Goal: Task Accomplishment & Management: Manage account settings

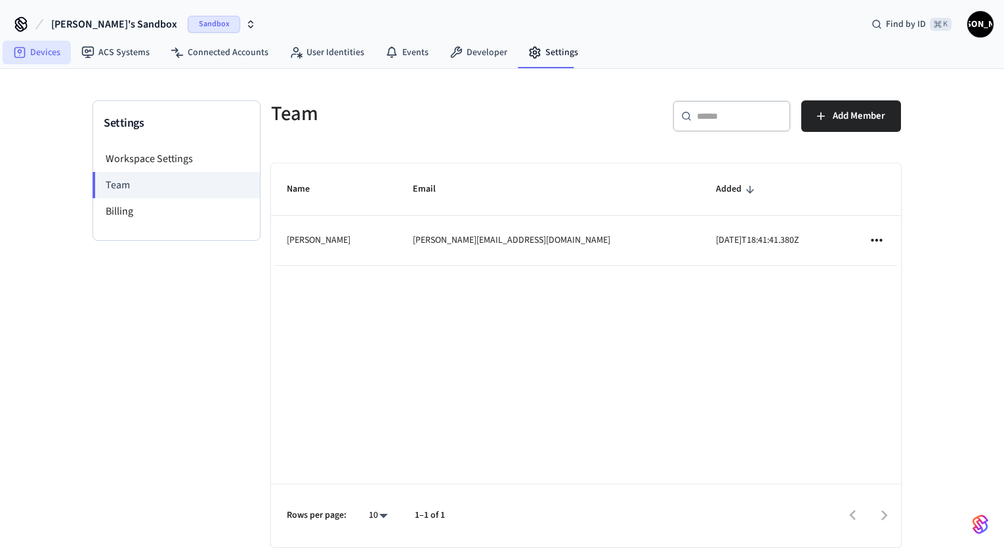
click at [44, 54] on link "Devices" at bounding box center [37, 53] width 68 height 24
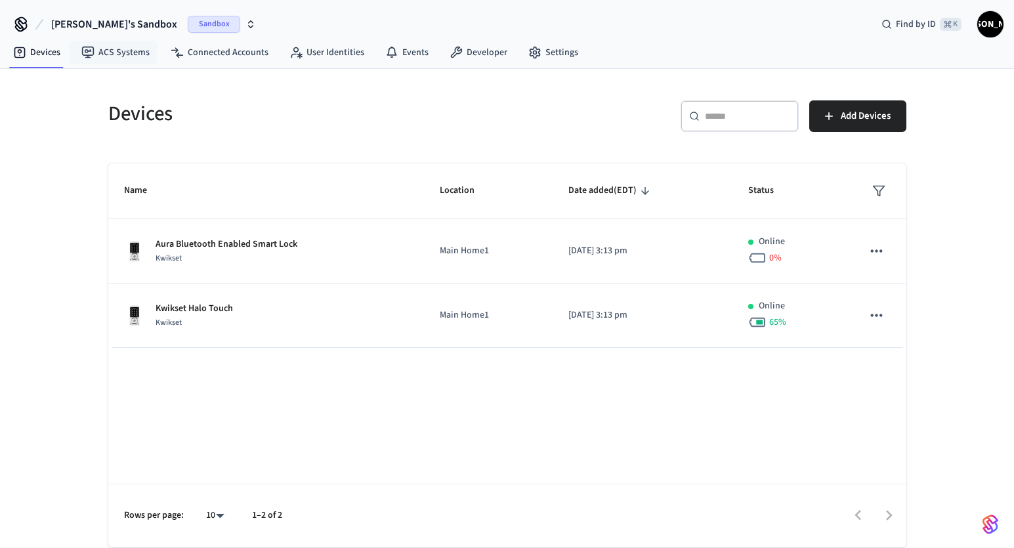
click at [188, 25] on span "Sandbox" at bounding box center [214, 24] width 53 height 17
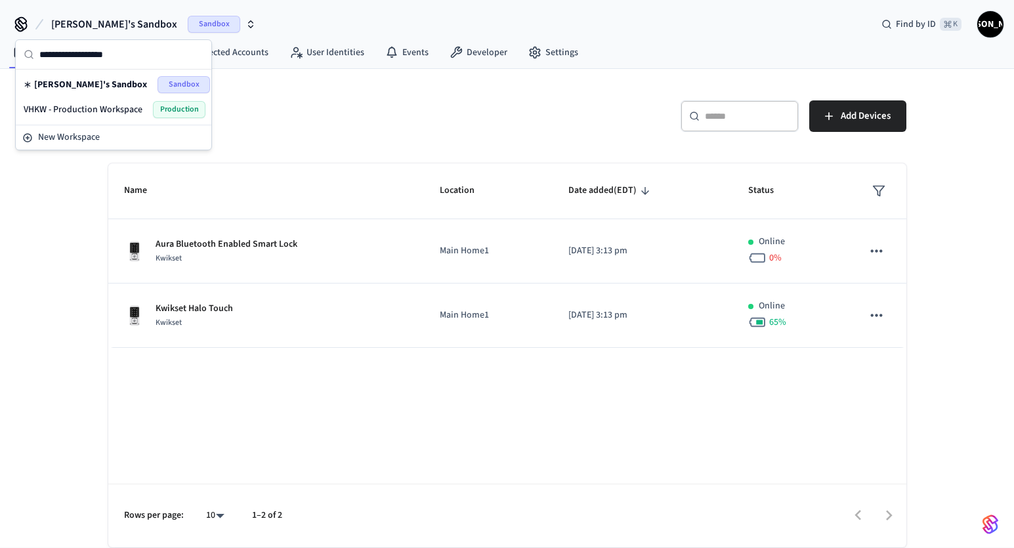
click at [102, 111] on span "VHKW - Production Workspace" at bounding box center [83, 109] width 119 height 13
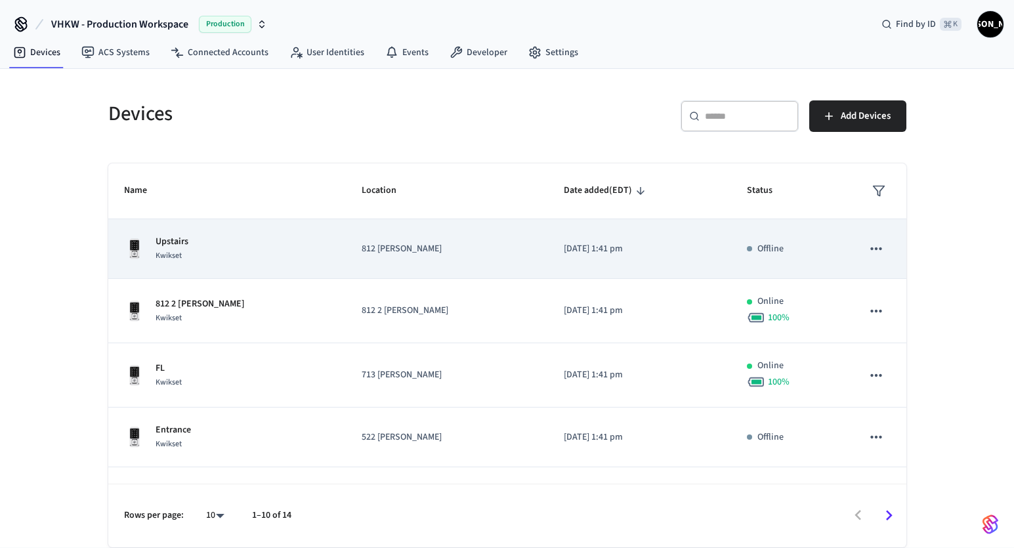
click at [871, 249] on icon "sticky table" at bounding box center [876, 248] width 11 height 3
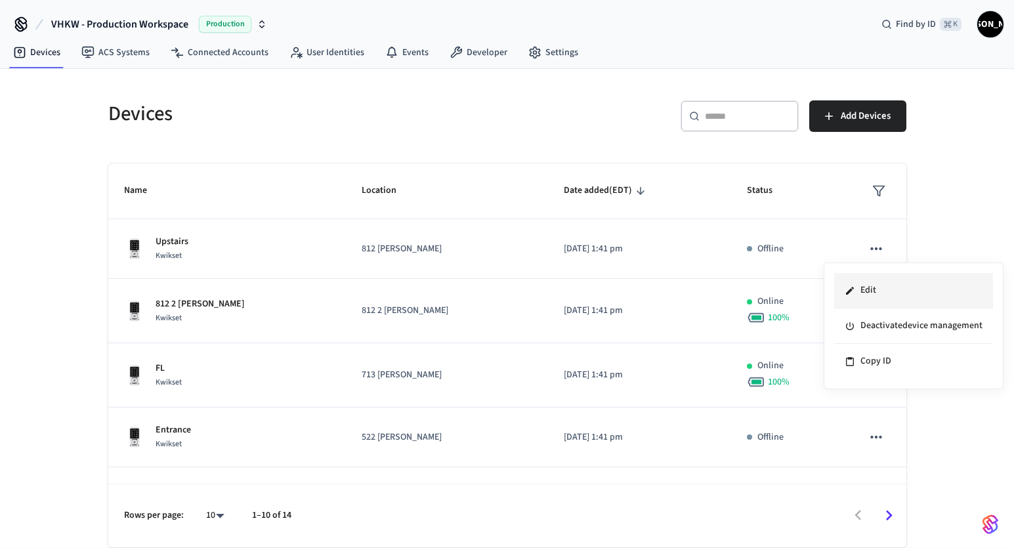
click at [870, 289] on li "Edit" at bounding box center [913, 290] width 159 height 35
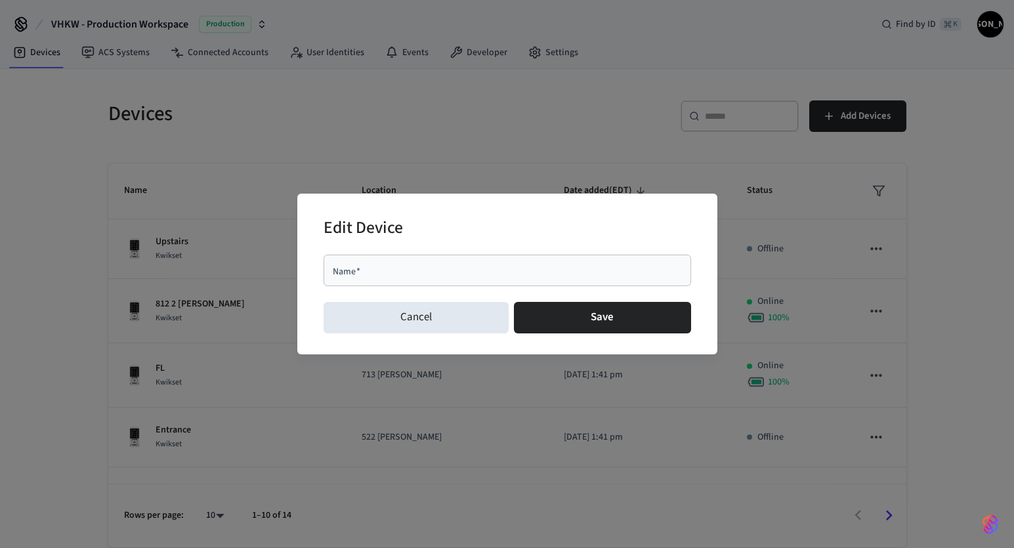
click at [401, 223] on h2 "Edit Device" at bounding box center [363, 229] width 79 height 40
click at [388, 267] on input "Name   *" at bounding box center [507, 270] width 352 height 13
click at [422, 237] on div "Edit Device" at bounding box center [508, 229] width 368 height 40
click at [37, 337] on div "Edit Device Name   * Name   * Cancel Save" at bounding box center [507, 274] width 1014 height 548
